Goal: Find specific page/section: Find specific page/section

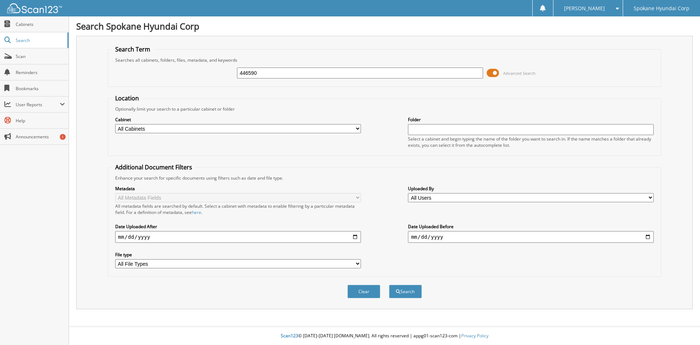
type input "446590"
click at [389, 284] on button "Search" at bounding box center [405, 290] width 33 height 13
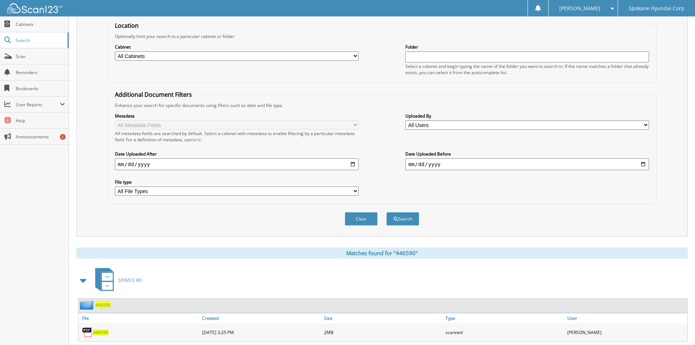
scroll to position [73, 0]
click at [100, 331] on span "446590" at bounding box center [100, 332] width 15 height 6
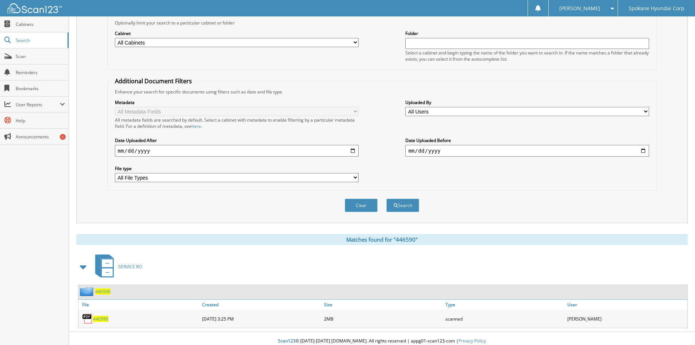
scroll to position [92, 0]
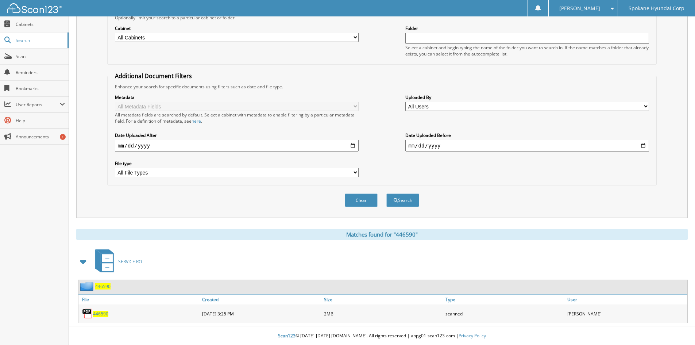
click at [96, 312] on span "446590" at bounding box center [100, 313] width 15 height 6
click at [95, 312] on span "446590" at bounding box center [100, 313] width 15 height 6
